Goal: Navigation & Orientation: Find specific page/section

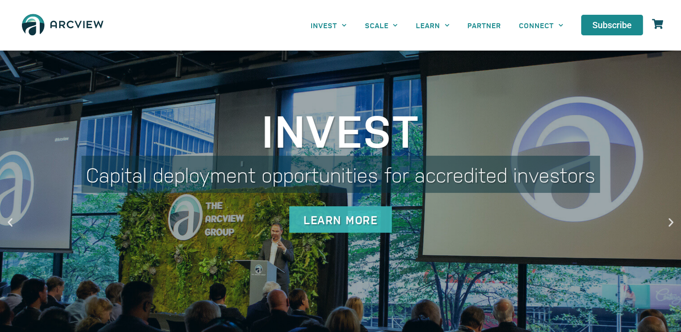
scroll to position [25, 0]
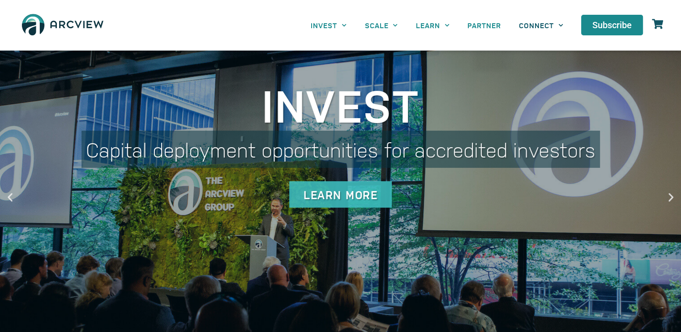
click at [551, 30] on link "CONNECT" at bounding box center [541, 25] width 62 height 20
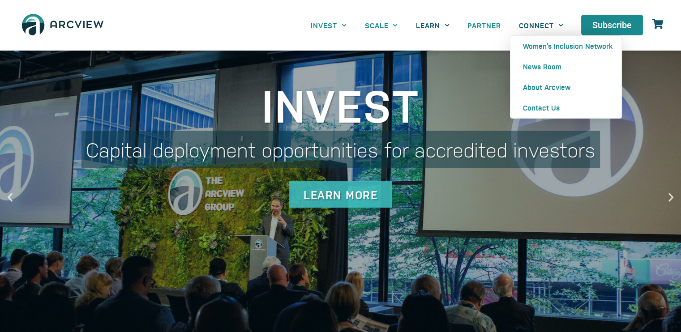
click at [440, 27] on span "Menu" at bounding box center [444, 25] width 9 height 14
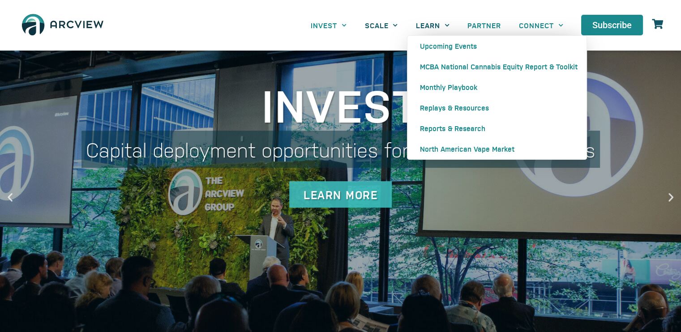
click at [388, 25] on span "Menu" at bounding box center [392, 25] width 9 height 14
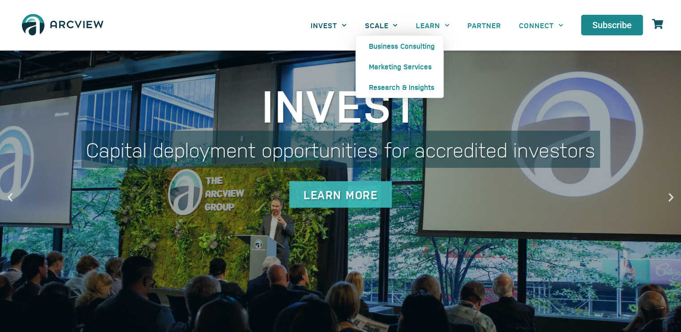
click at [336, 28] on link "INVEST" at bounding box center [329, 25] width 54 height 20
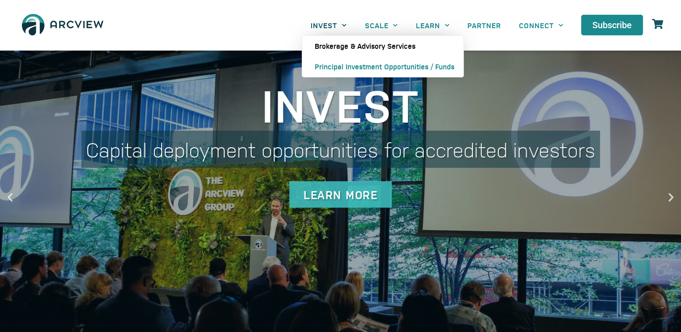
click at [401, 47] on link "Brokerage & Advisory Services" at bounding box center [382, 46] width 161 height 21
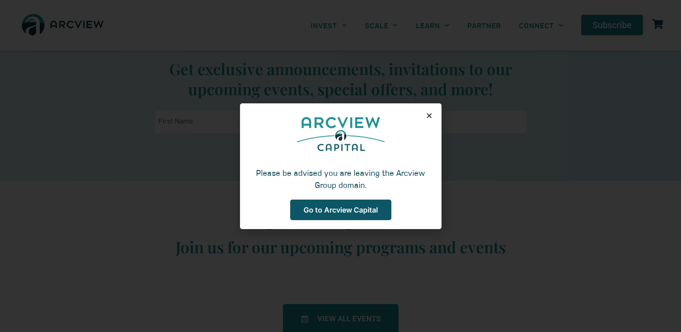
scroll to position [2080, 0]
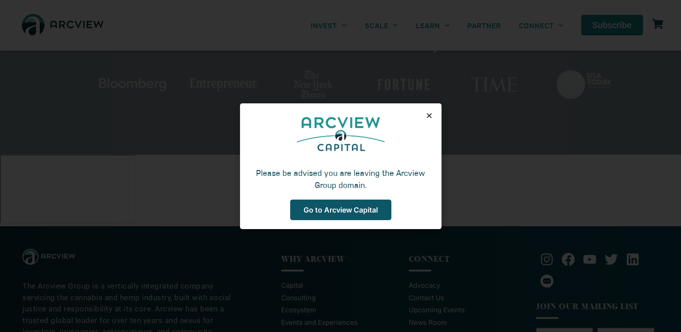
click at [428, 116] on icon "Close" at bounding box center [429, 115] width 7 height 7
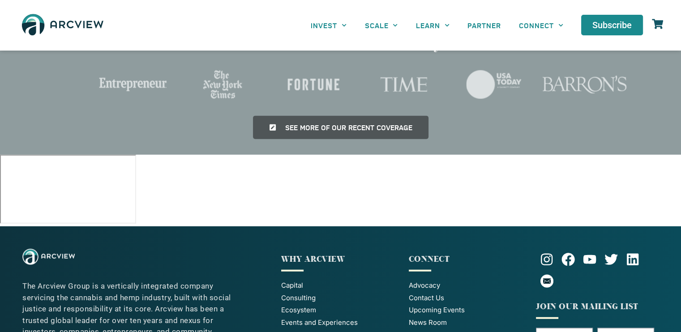
click at [383, 305] on link "Ecosystem" at bounding box center [340, 310] width 118 height 10
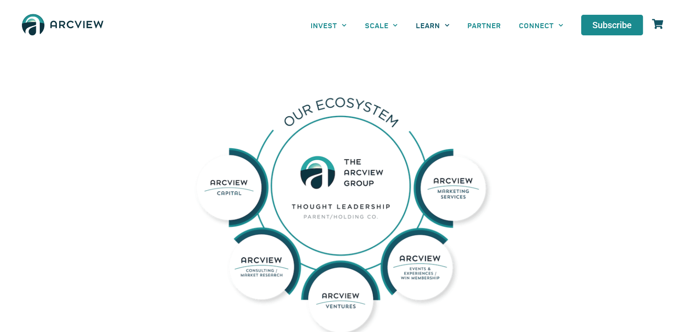
click at [441, 24] on span "Menu" at bounding box center [444, 25] width 9 height 14
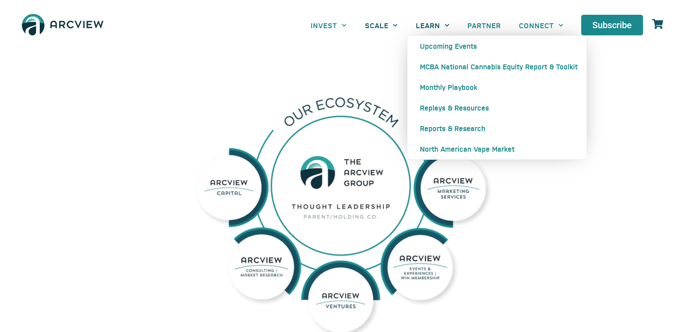
click at [394, 23] on icon "Menu" at bounding box center [394, 25] width 5 height 5
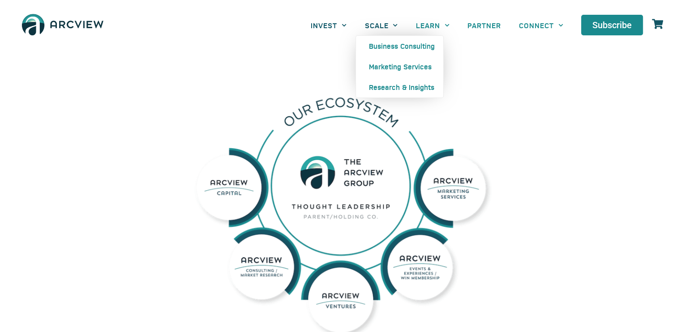
click at [344, 24] on icon "Menu" at bounding box center [343, 25] width 5 height 5
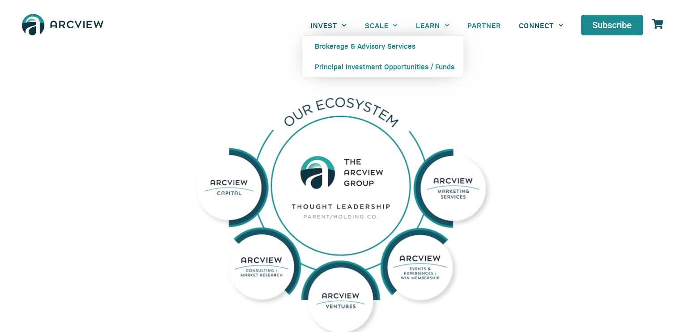
click at [551, 23] on link "CONNECT" at bounding box center [541, 25] width 62 height 20
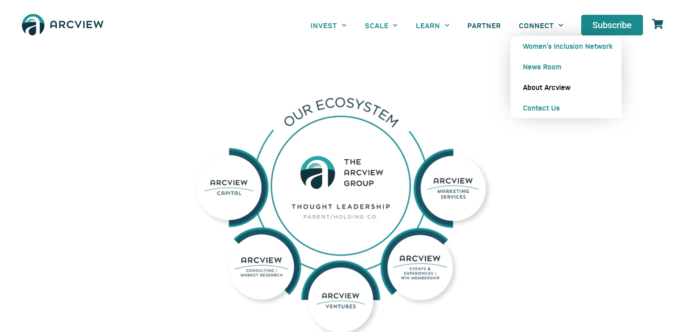
click at [490, 27] on link "PARTNER" at bounding box center [483, 25] width 51 height 20
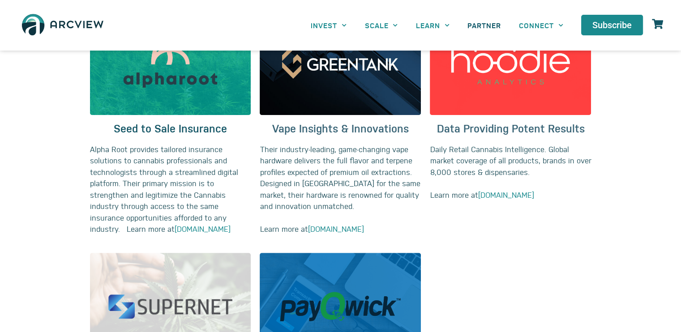
scroll to position [424, 0]
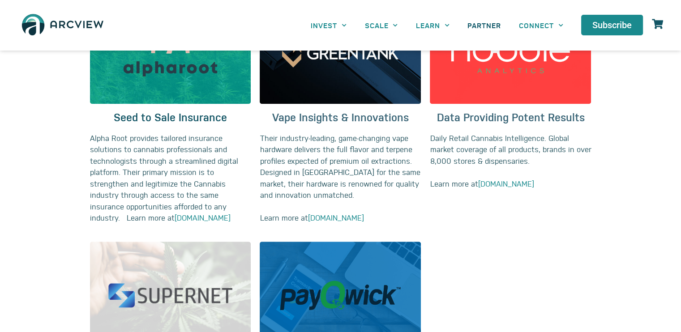
click at [673, 183] on section "Seed to Sale Insurance Alpha Root provides tailored insurance solutions to cann…" at bounding box center [340, 110] width 681 height 236
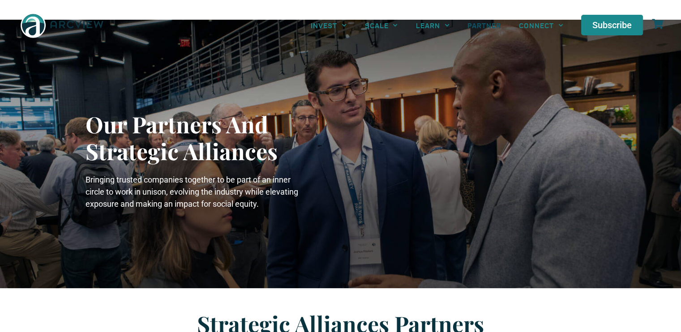
scroll to position [0, 0]
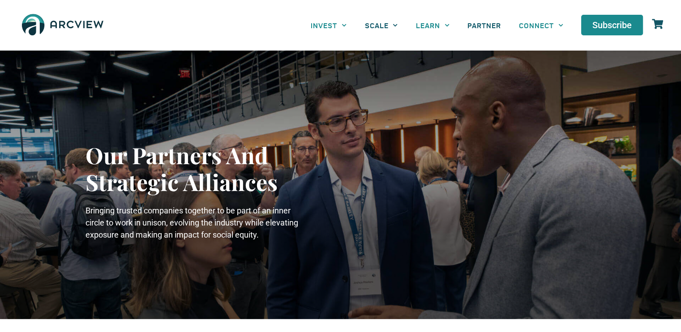
click at [392, 24] on span "Menu" at bounding box center [392, 25] width 9 height 14
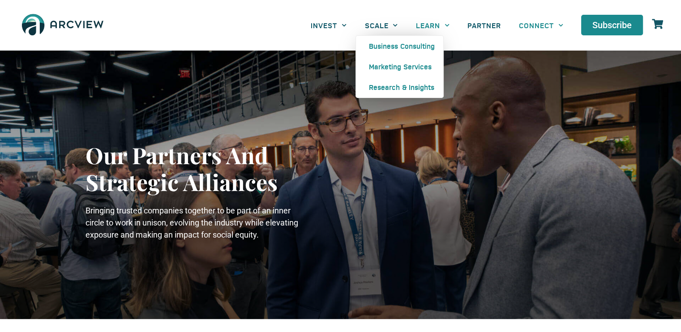
click at [342, 23] on icon "Menu" at bounding box center [343, 25] width 5 height 5
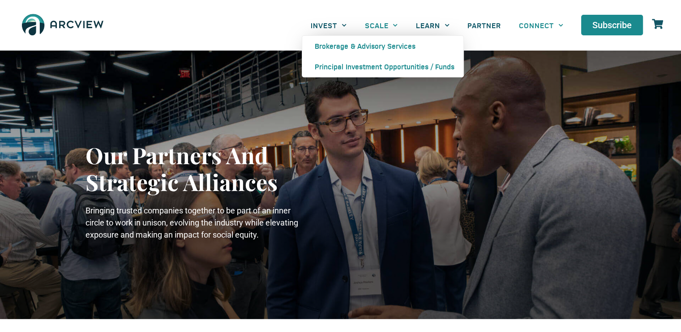
click at [441, 26] on span "Menu" at bounding box center [444, 25] width 9 height 14
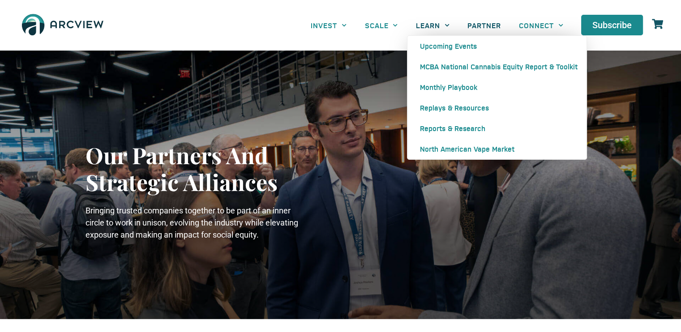
click at [498, 26] on link "PARTNER" at bounding box center [483, 25] width 51 height 20
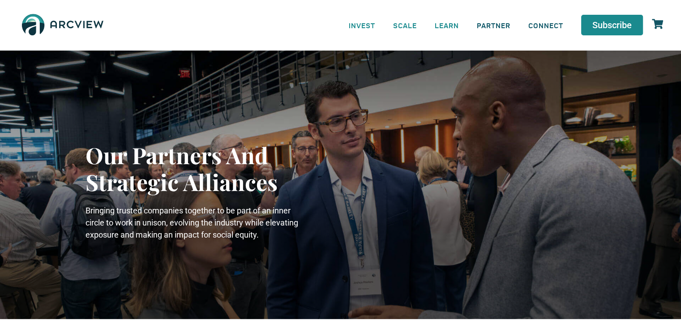
click at [547, 27] on link "CONNECT" at bounding box center [545, 25] width 53 height 20
click at [564, 23] on link "CONNECT" at bounding box center [541, 25] width 62 height 20
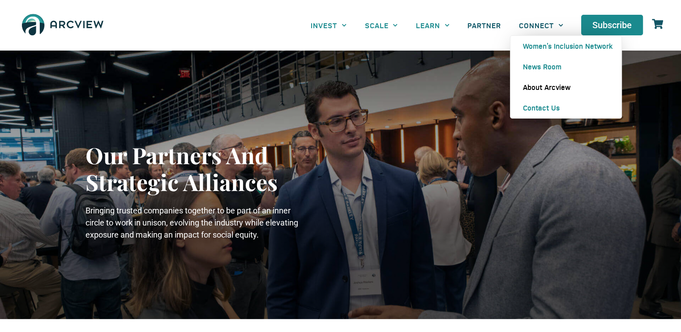
click at [552, 89] on link "About Arcview" at bounding box center [565, 87] width 111 height 21
